Goal: Task Accomplishment & Management: Complete application form

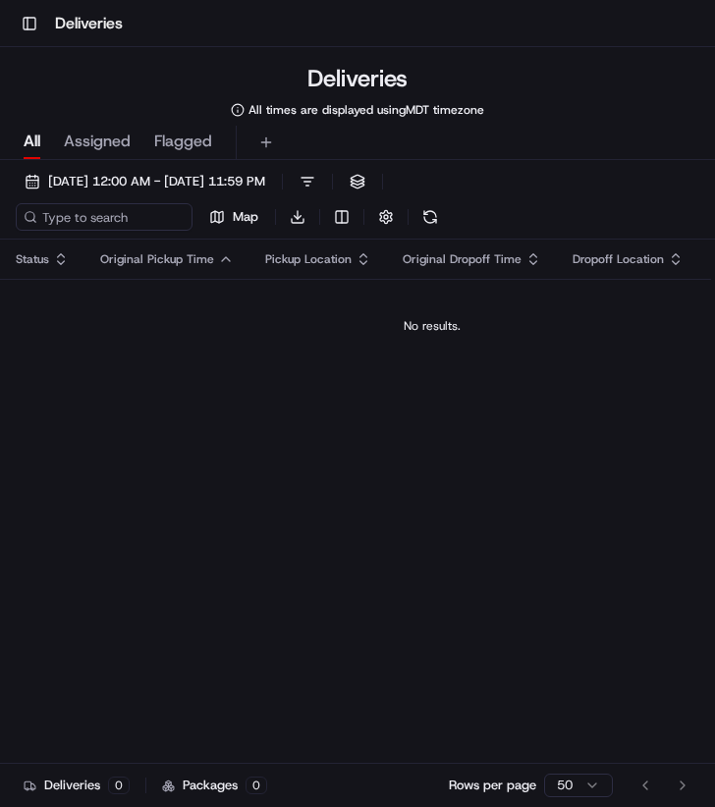
click at [609, 140] on div "All Assigned Flagged" at bounding box center [357, 143] width 715 height 34
drag, startPoint x: 65, startPoint y: 22, endPoint x: 49, endPoint y: 24, distance: 15.8
click at [65, 23] on h1 "Deliveries" at bounding box center [89, 24] width 68 height 24
click at [35, 21] on button "Toggle Sidebar" at bounding box center [29, 23] width 27 height 27
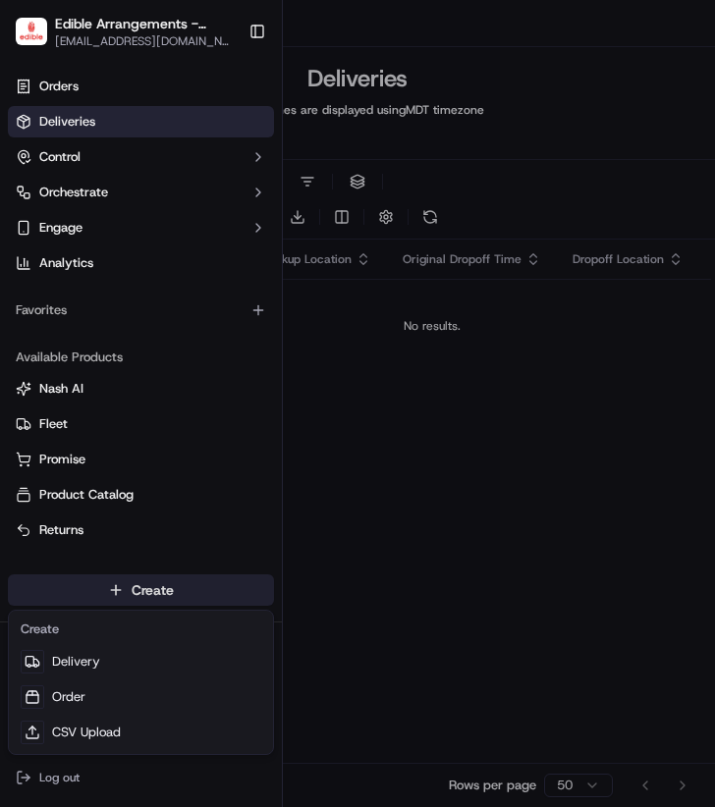
click at [236, 578] on body "Toggle Sidebar Deliveries Deliveries All times are displayed using MDT timezone…" at bounding box center [357, 403] width 715 height 807
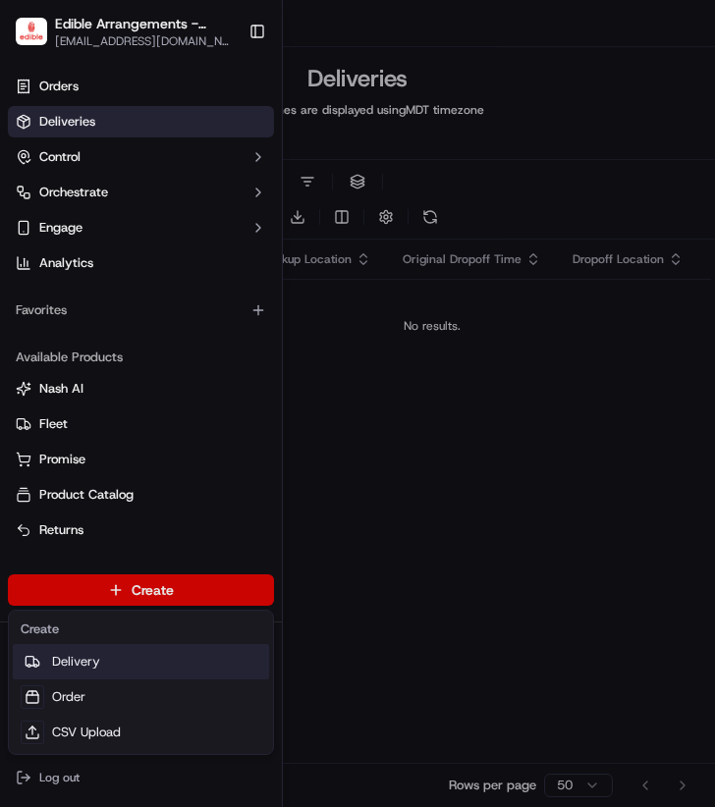
drag, startPoint x: 116, startPoint y: 654, endPoint x: 128, endPoint y: 649, distance: 12.8
click at [118, 654] on link "Delivery" at bounding box center [141, 661] width 256 height 35
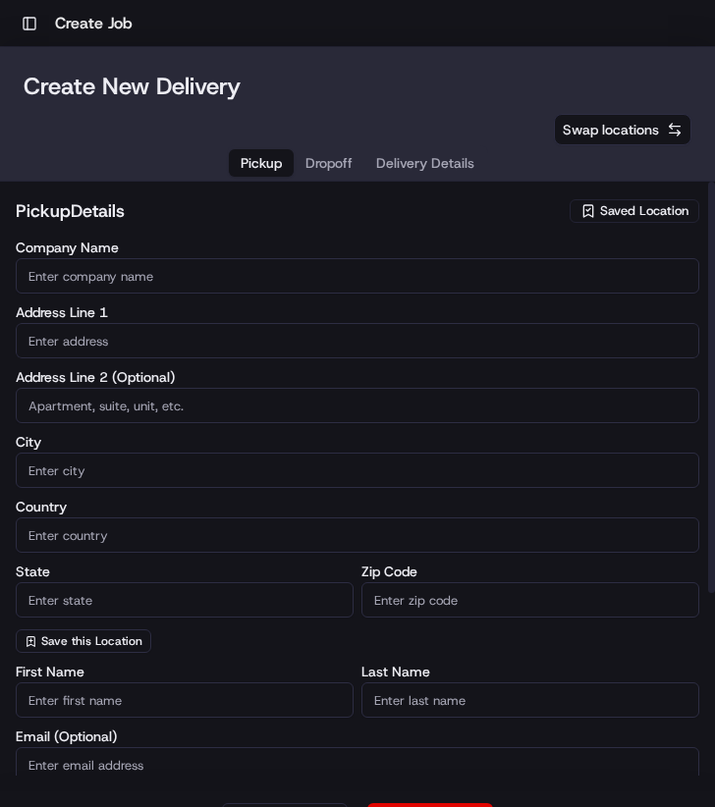
click at [600, 207] on span "Saved Location" at bounding box center [644, 211] width 88 height 18
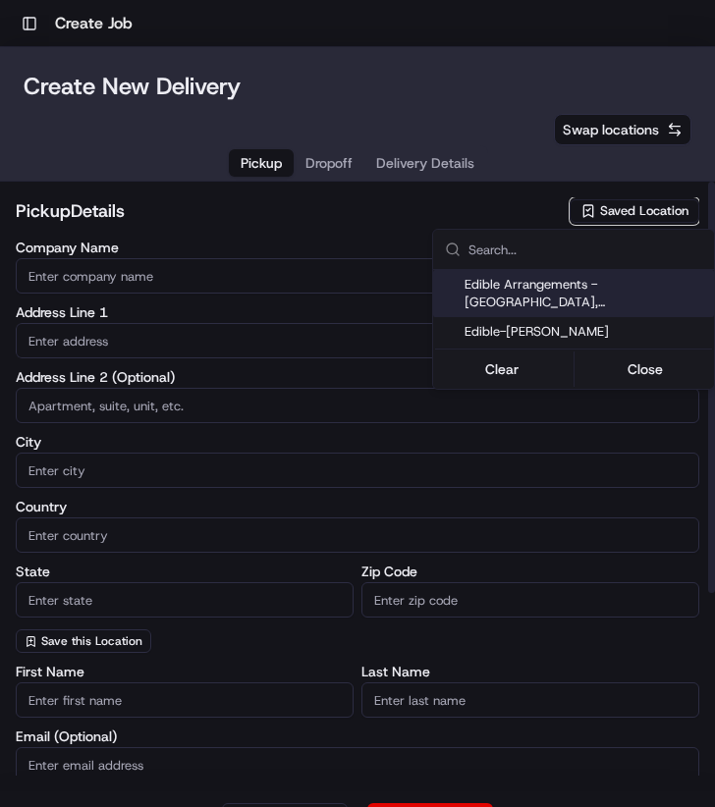
click at [574, 279] on span "Edible Arrangements - [GEOGRAPHIC_DATA], [GEOGRAPHIC_DATA]" at bounding box center [585, 293] width 242 height 35
type input "Edible Arrangements - [GEOGRAPHIC_DATA], [GEOGRAPHIC_DATA]"
type input "[STREET_ADDRESS]"
type input "[PERSON_NAME]"
type input "US"
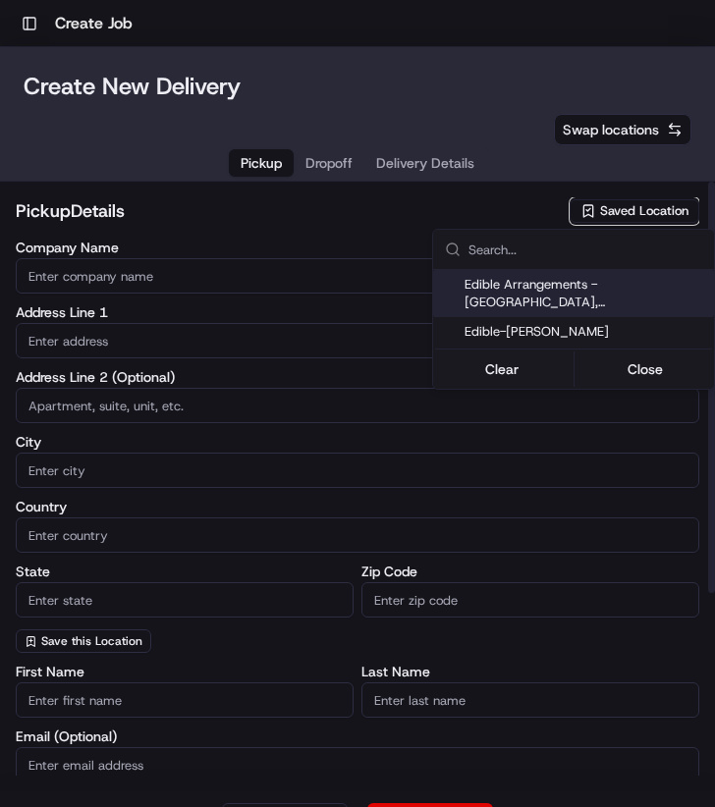
type input "UT"
type input "84107"
type input "[EMAIL_ADDRESS][DOMAIN_NAME]"
type input "[PHONE_NUMBER]"
type textarea "Please come inside the store to pick up the arrangement."
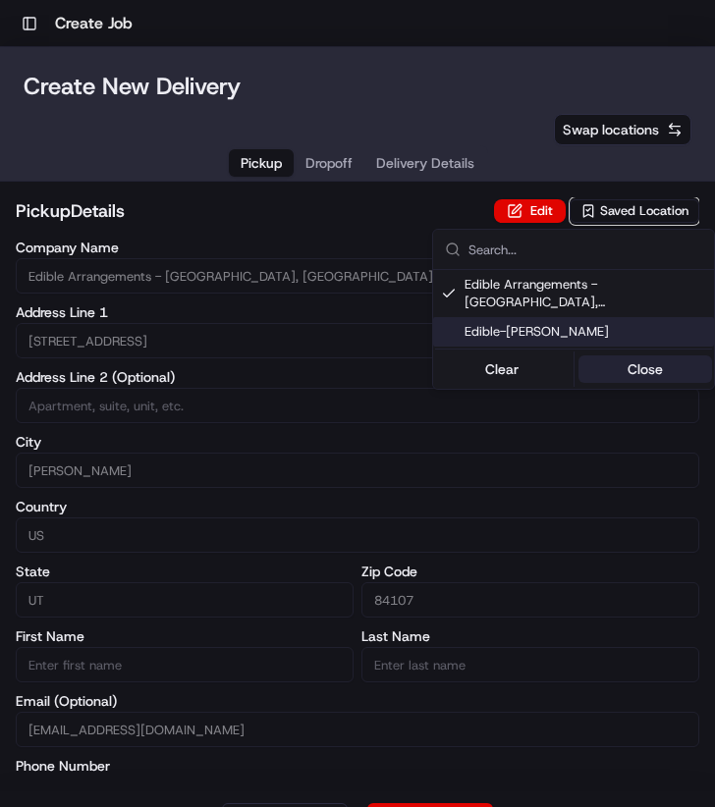
click at [629, 355] on button "Close" at bounding box center [645, 368] width 135 height 27
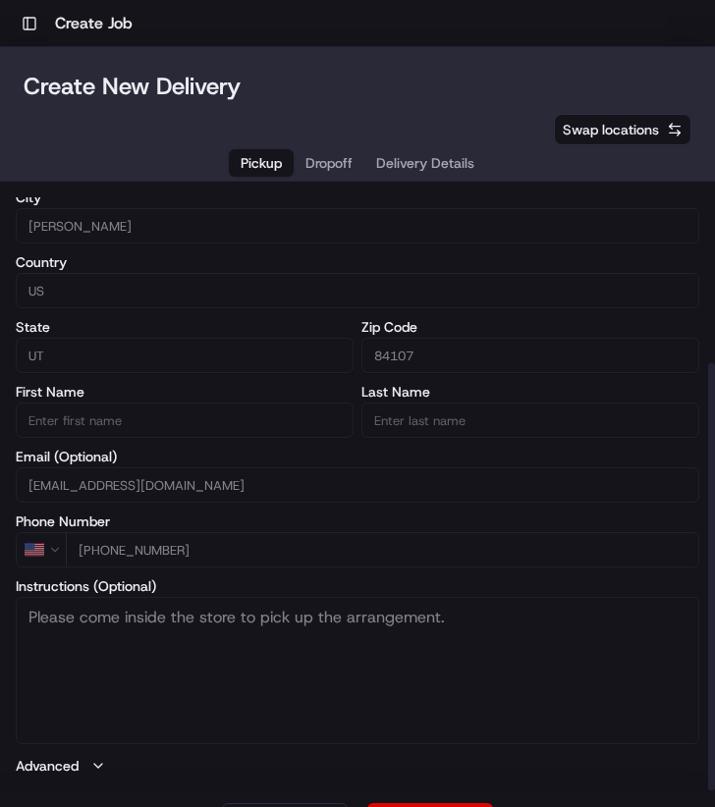
scroll to position [47, 0]
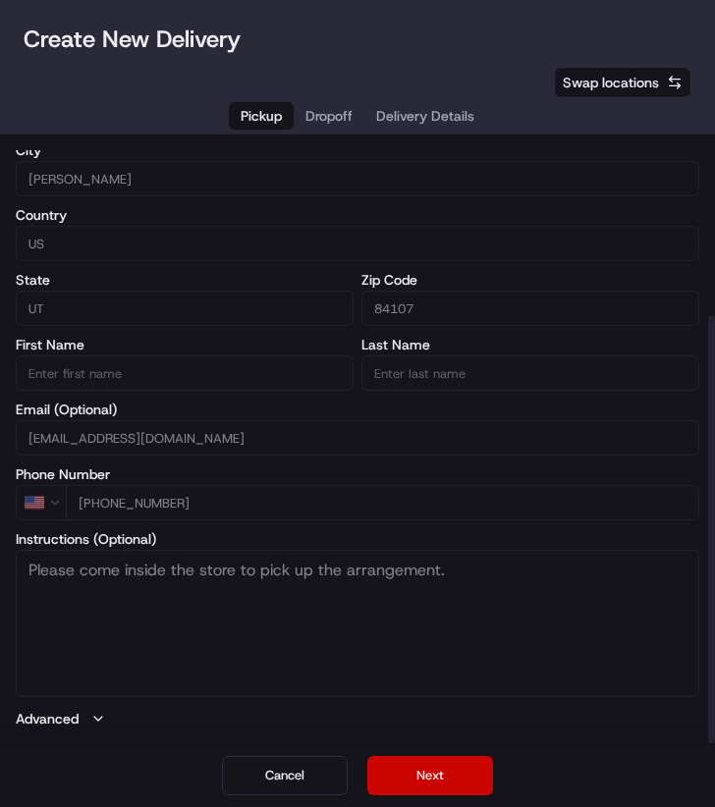
click at [470, 767] on button "Next" at bounding box center [430, 775] width 126 height 39
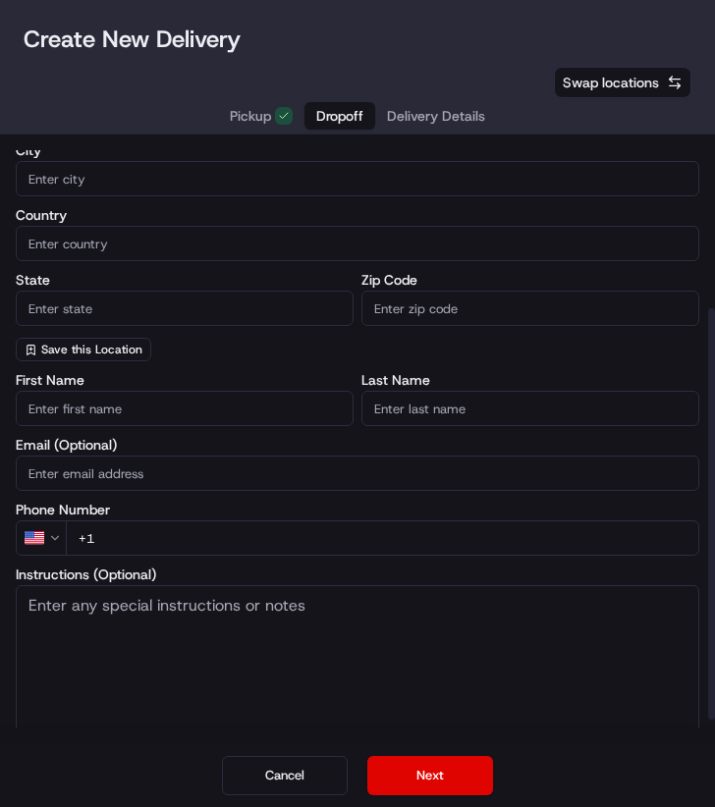
scroll to position [0, 0]
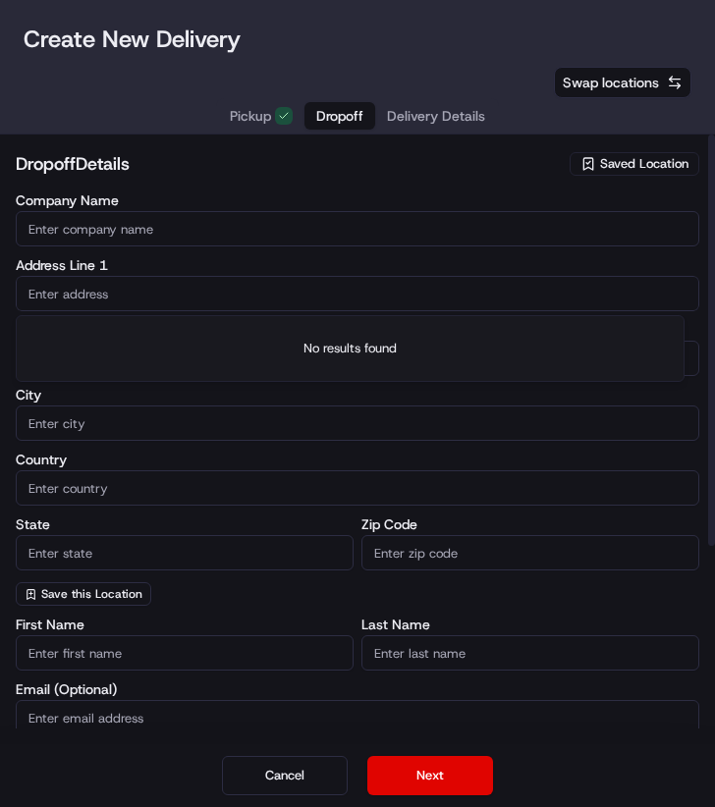
drag, startPoint x: 181, startPoint y: 281, endPoint x: 166, endPoint y: 284, distance: 15.0
click at [184, 283] on input "text" at bounding box center [357, 293] width 683 height 35
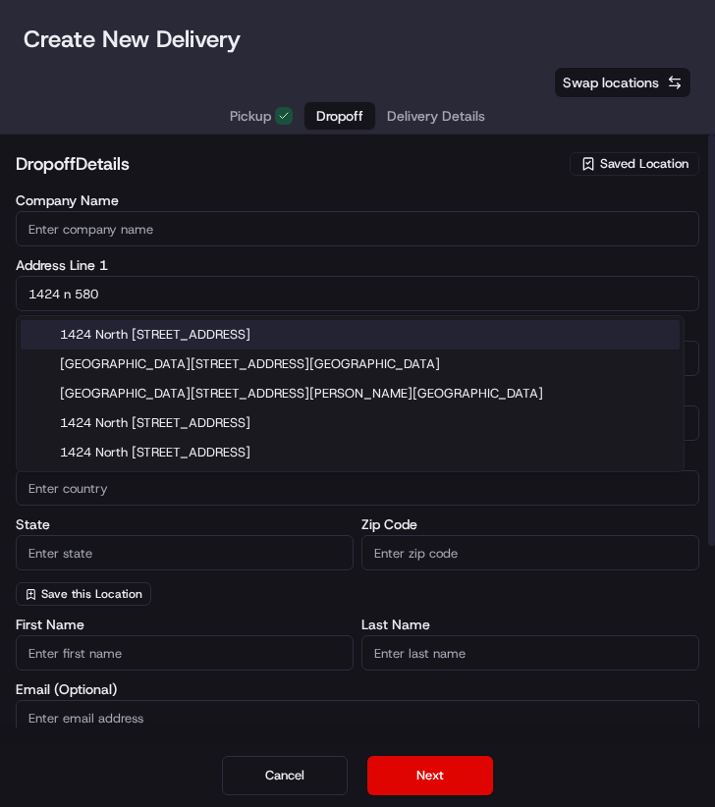
click at [177, 334] on div "1424 North [STREET_ADDRESS]" at bounding box center [350, 334] width 659 height 29
type input "1424 N [STREET_ADDRESS]"
type input "Orem"
type input "[GEOGRAPHIC_DATA]"
type input "UT"
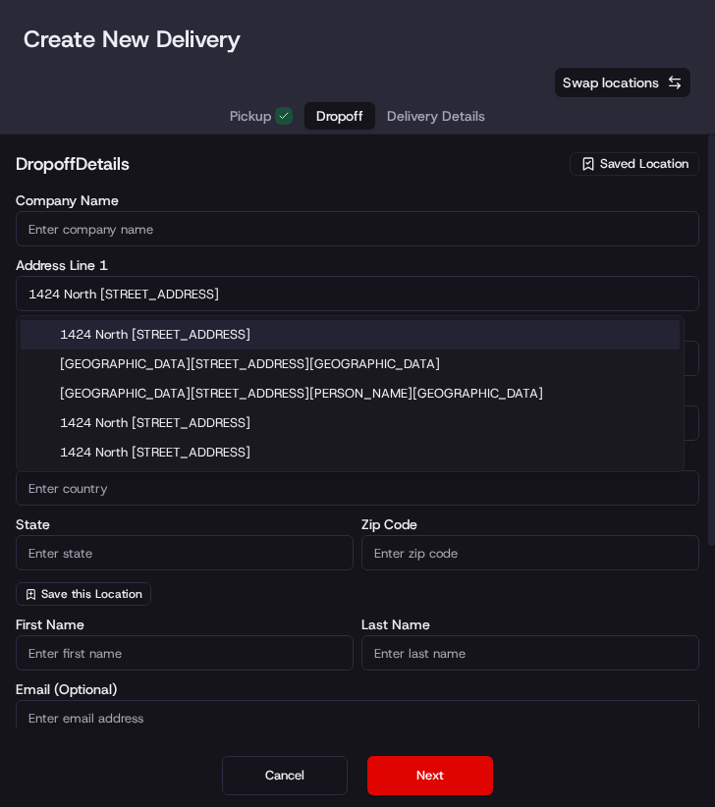
type input "84057"
type input "1424 North 580 West"
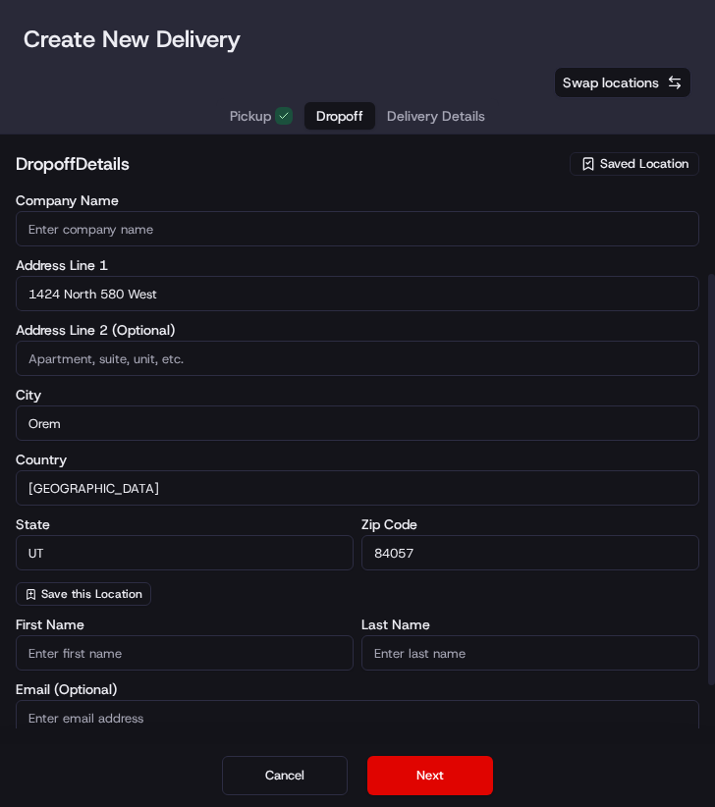
scroll to position [196, 0]
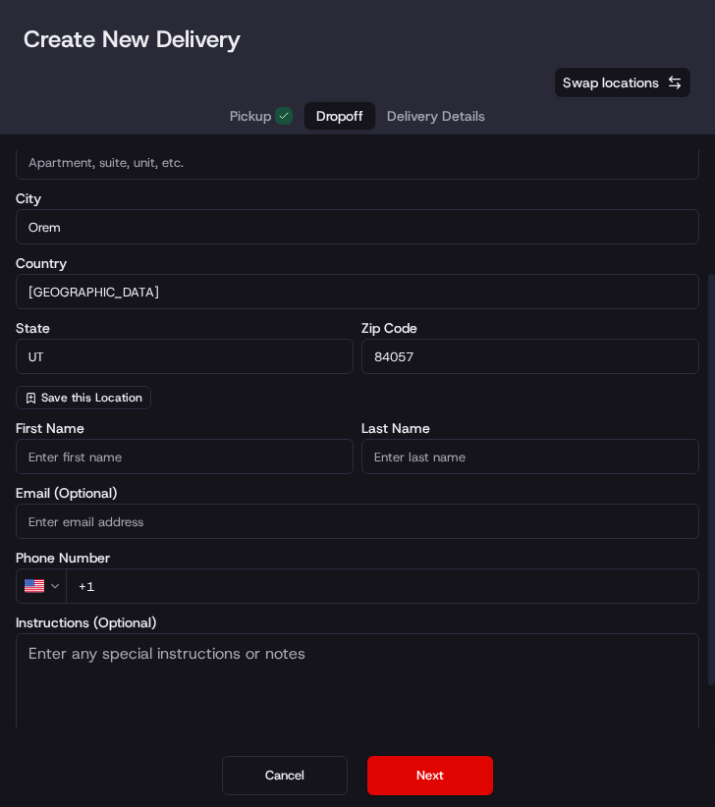
click at [112, 461] on input "First Name" at bounding box center [185, 456] width 338 height 35
type input "[PERSON_NAME]"
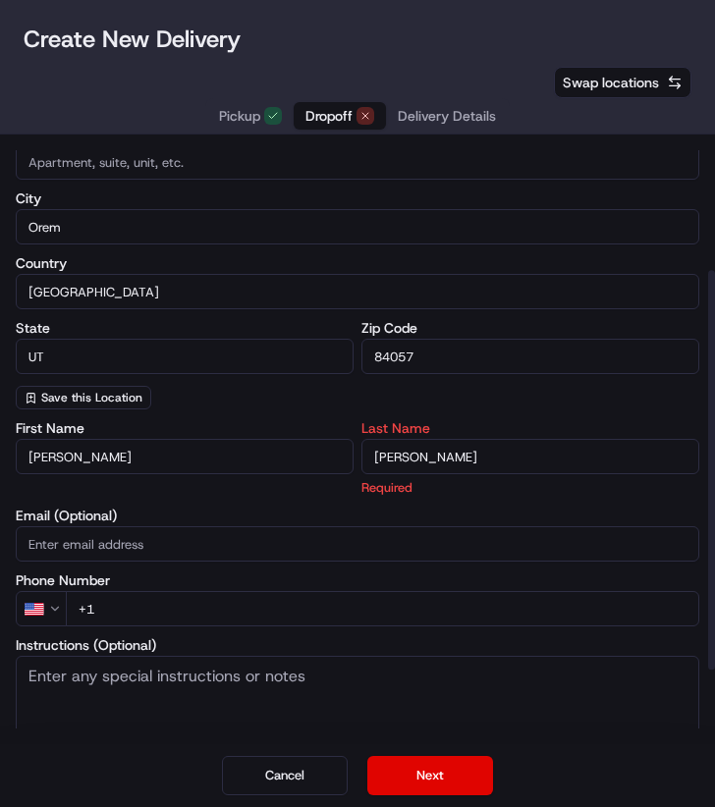
type input "[PERSON_NAME]"
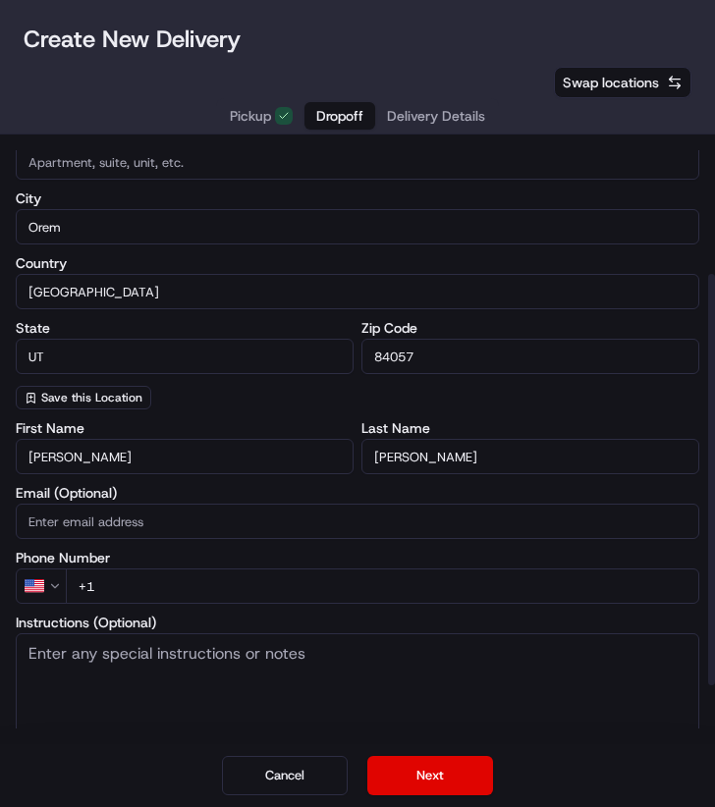
click at [189, 573] on input "+1" at bounding box center [382, 586] width 633 height 35
click at [625, 574] on input "[PHONE_NUMBER]" at bounding box center [382, 586] width 633 height 35
type input "[PHONE_NUMBER]"
click at [429, 759] on button "Next" at bounding box center [430, 775] width 126 height 39
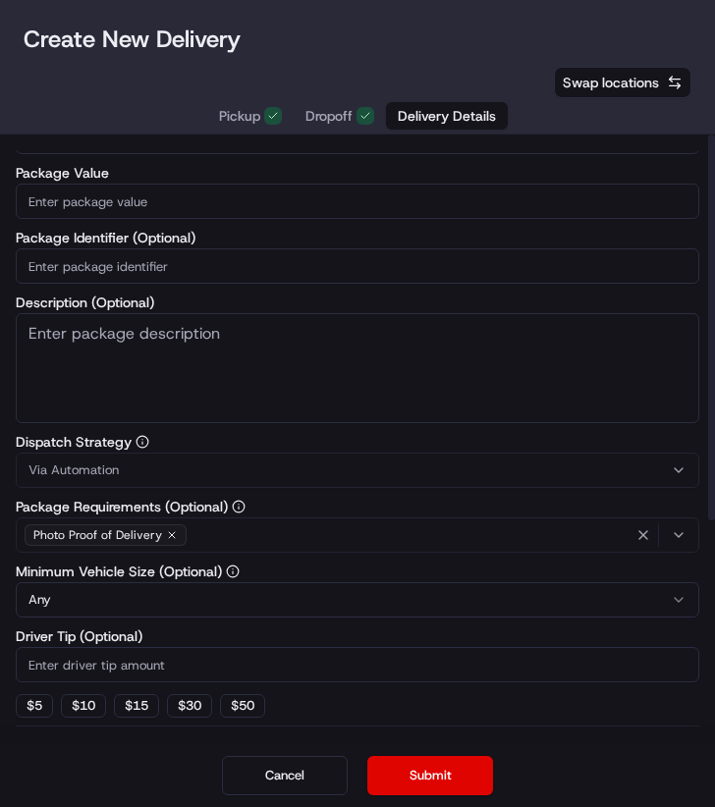
scroll to position [0, 0]
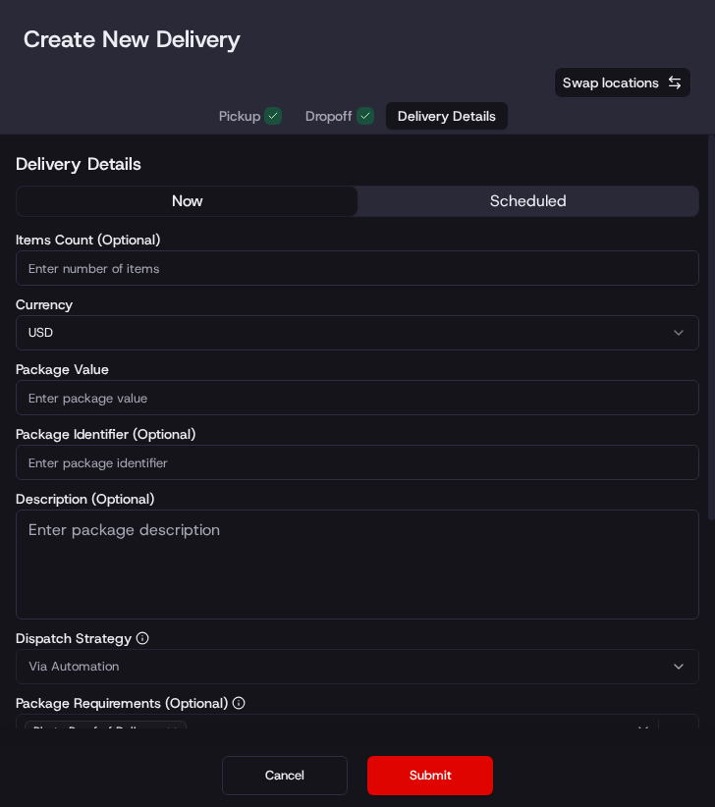
click at [135, 390] on input "Package Value" at bounding box center [357, 397] width 683 height 35
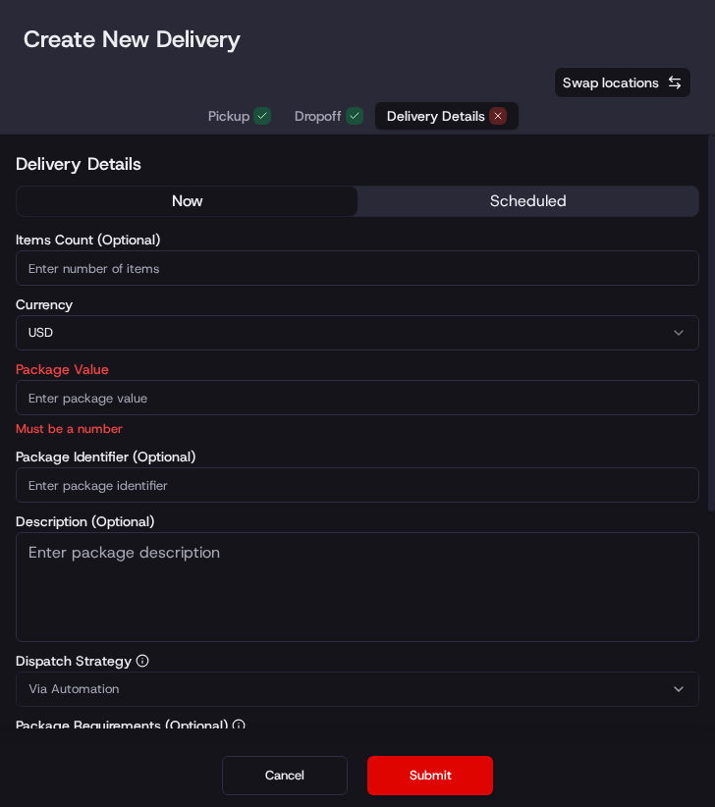
click at [625, 403] on input "Package Value" at bounding box center [357, 397] width 683 height 35
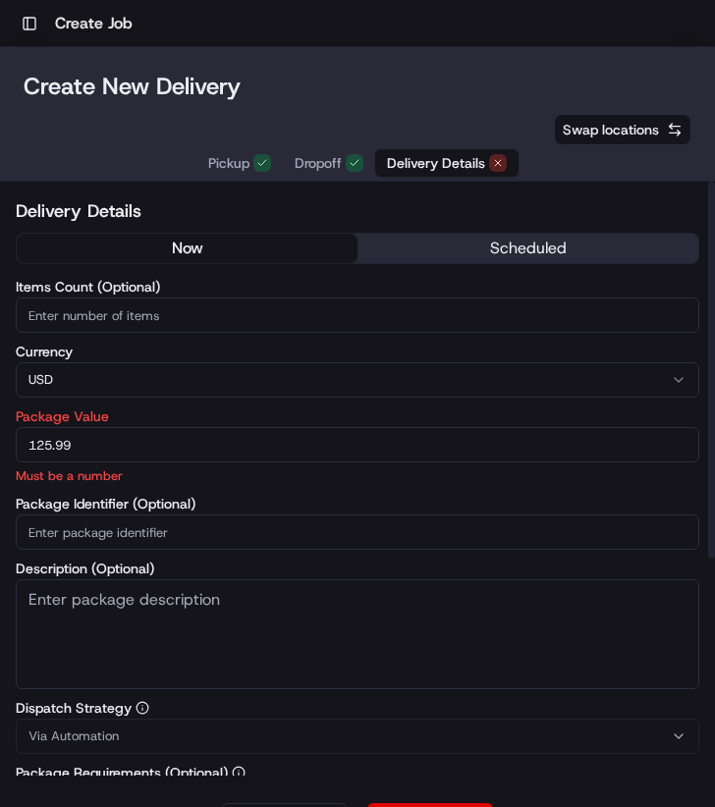
type input "125.99"
click at [151, 322] on input "Items Count (Optional)" at bounding box center [357, 315] width 683 height 35
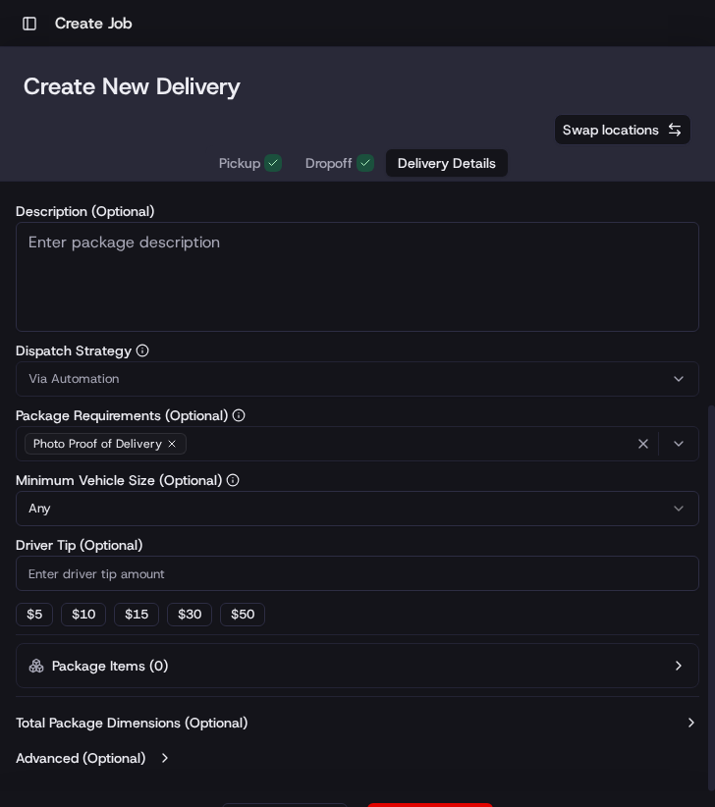
scroll to position [47, 0]
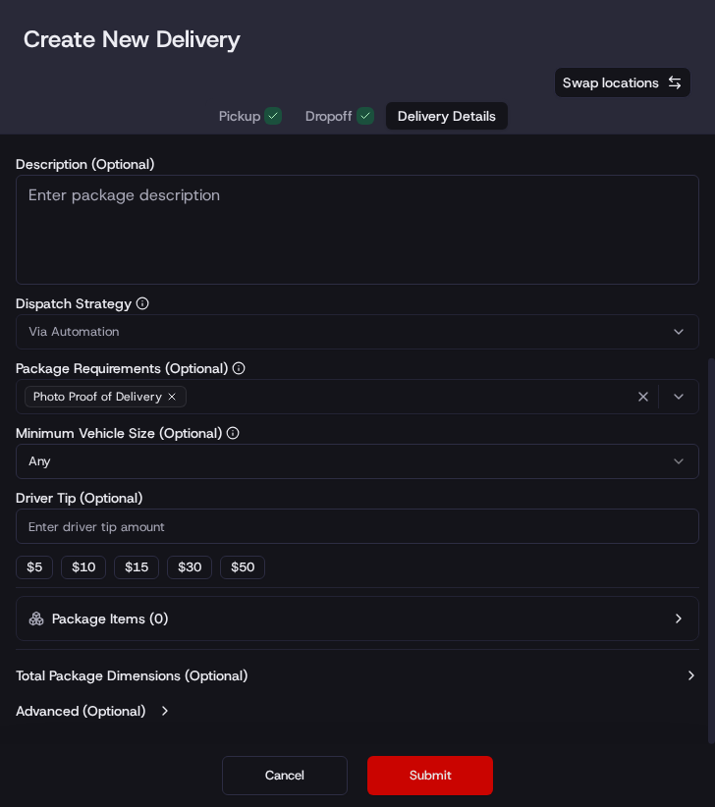
type input "1"
click at [448, 763] on button "Submit" at bounding box center [430, 775] width 126 height 39
